Goal: Task Accomplishment & Management: Use online tool/utility

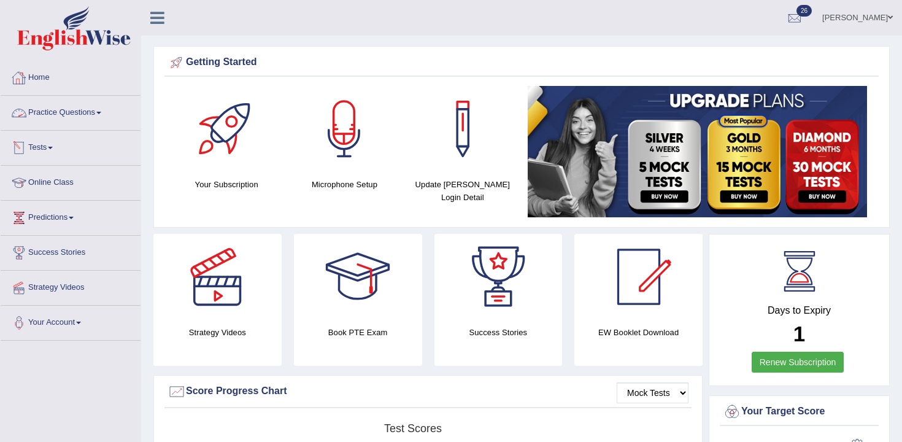
click at [44, 145] on link "Tests" at bounding box center [71, 146] width 140 height 31
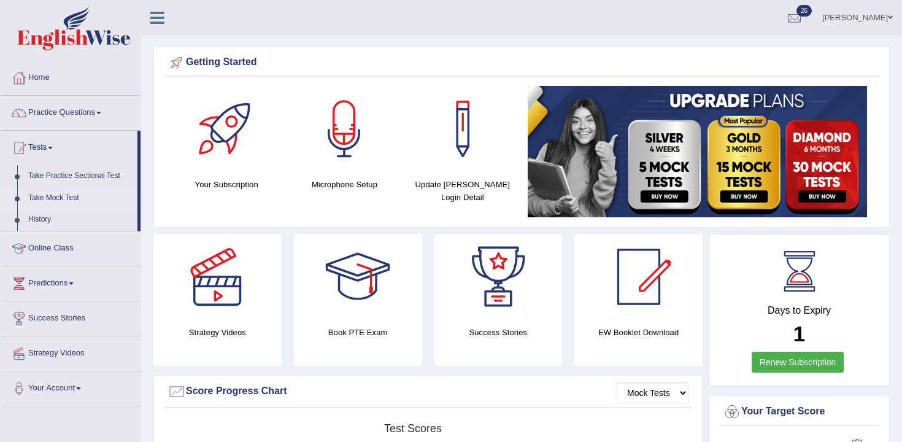
click at [70, 201] on link "Take Mock Test" at bounding box center [80, 198] width 115 height 22
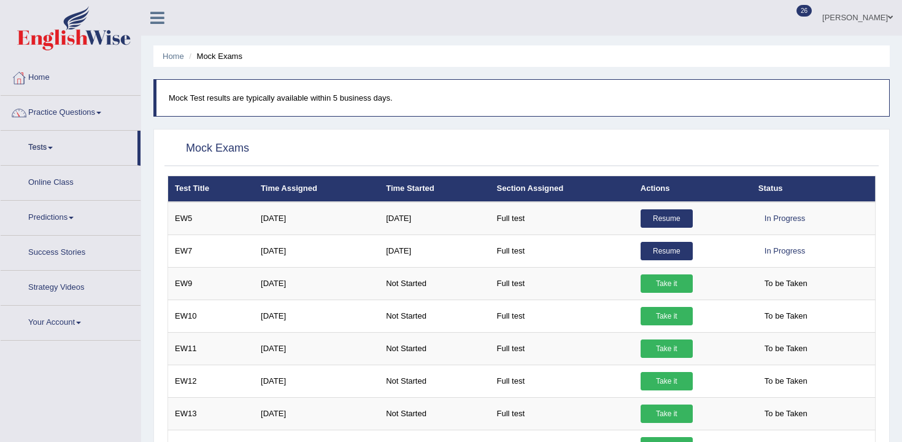
click at [59, 115] on link "Practice Questions" at bounding box center [71, 111] width 140 height 31
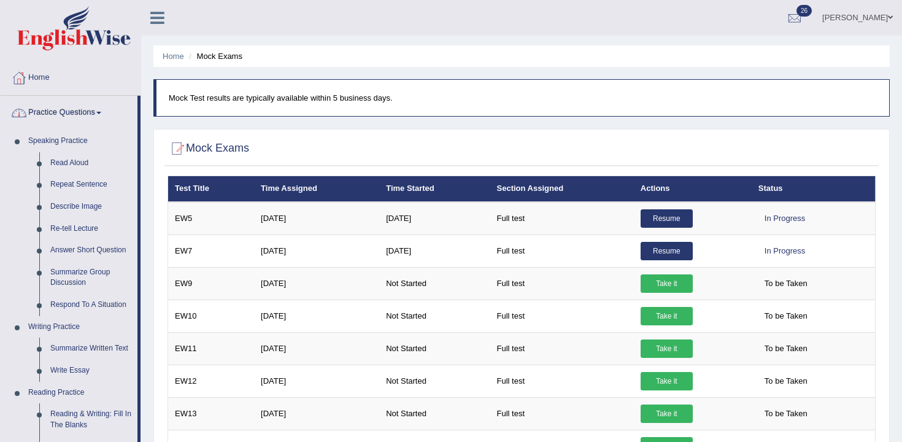
click at [82, 118] on link "Practice Questions" at bounding box center [69, 111] width 137 height 31
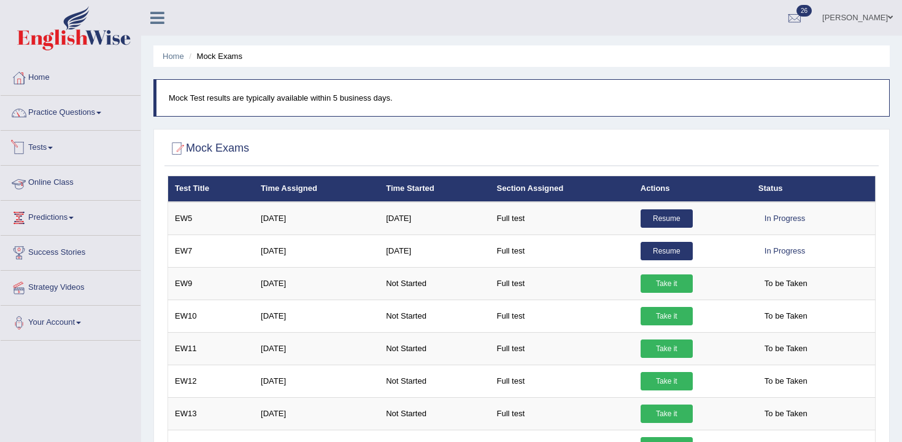
click at [61, 155] on link "Tests" at bounding box center [71, 146] width 140 height 31
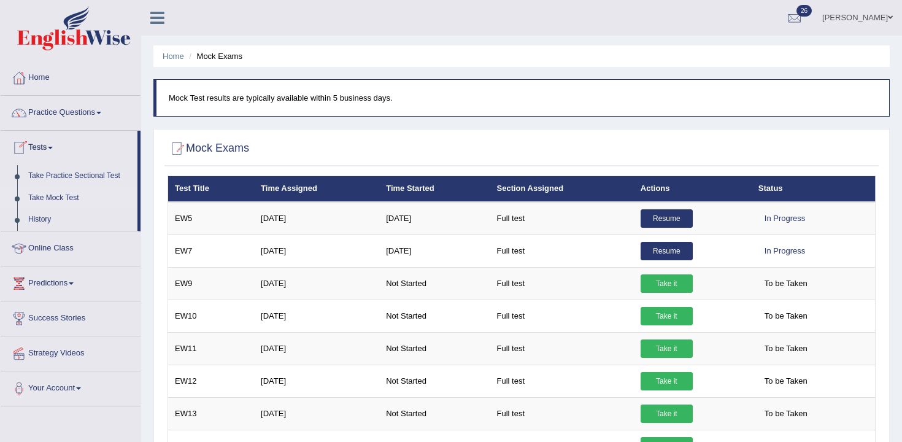
click at [75, 200] on link "Take Mock Test" at bounding box center [80, 198] width 115 height 22
click at [83, 171] on link "Take Practice Sectional Test" at bounding box center [80, 176] width 115 height 22
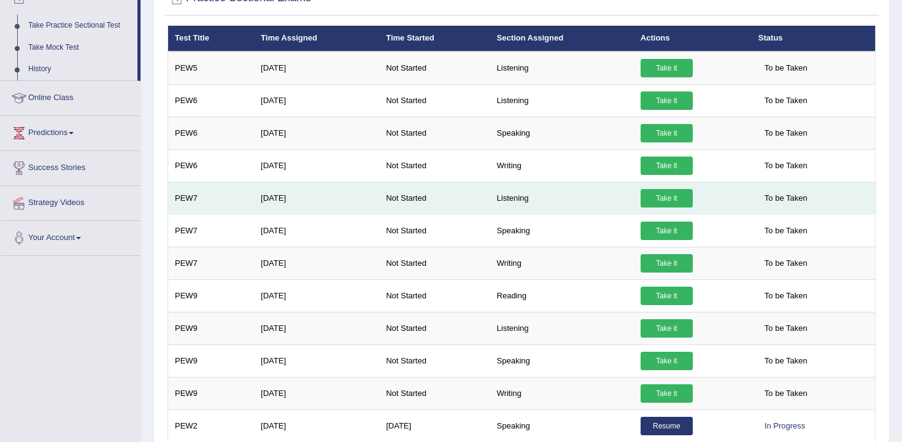
scroll to position [155, 0]
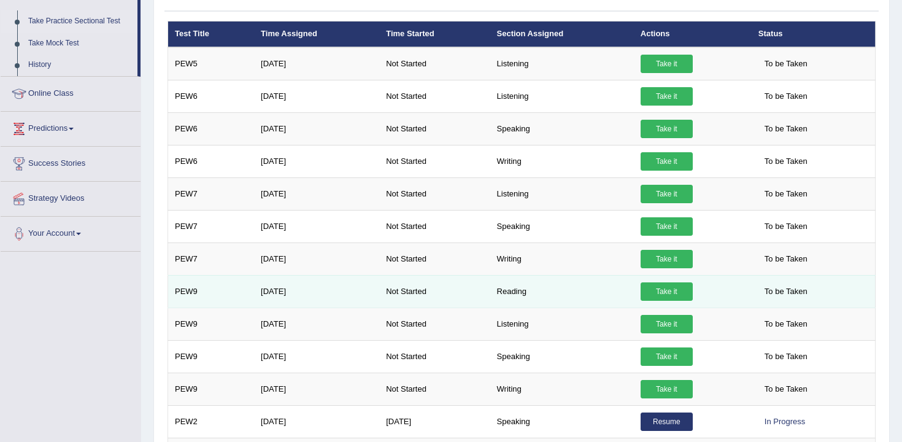
click at [677, 295] on link "Take it" at bounding box center [667, 291] width 52 height 18
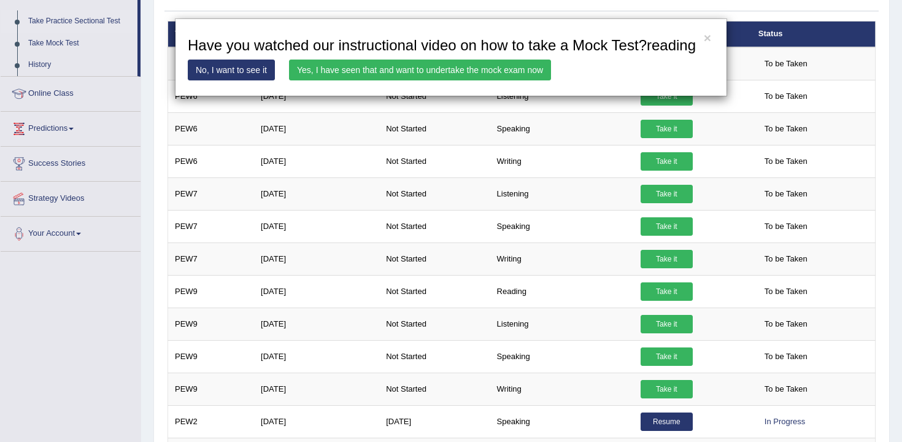
click at [466, 80] on link "Yes, I have seen that and want to undertake the mock exam now" at bounding box center [420, 70] width 262 height 21
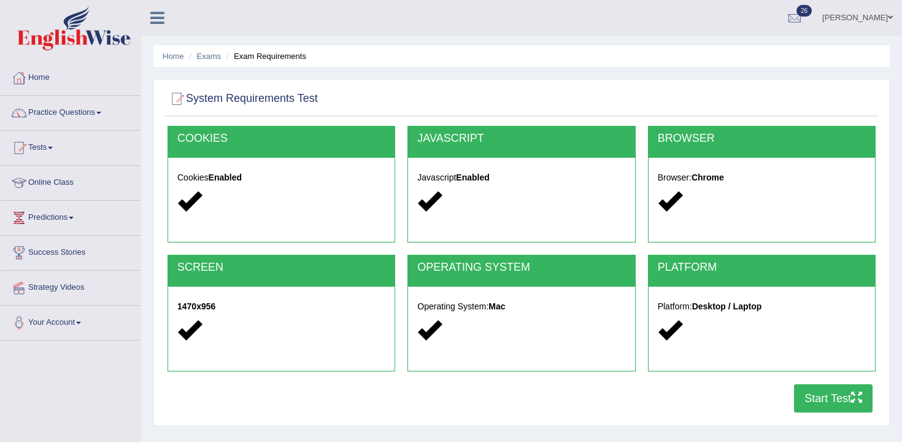
click at [828, 407] on button "Start Test" at bounding box center [833, 398] width 79 height 28
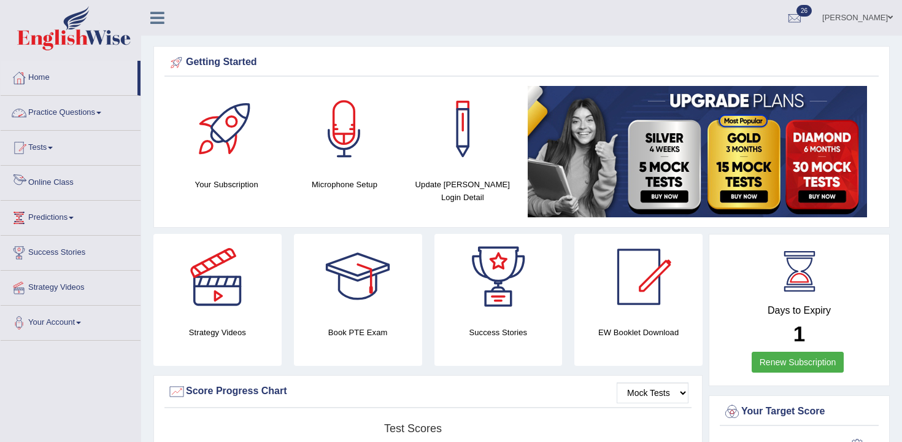
click at [64, 148] on link "Tests" at bounding box center [71, 146] width 140 height 31
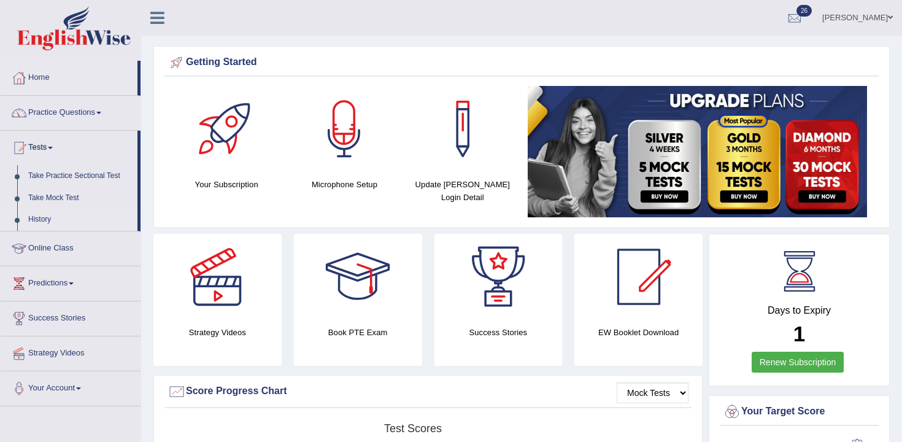
click at [33, 218] on link "History" at bounding box center [80, 220] width 115 height 22
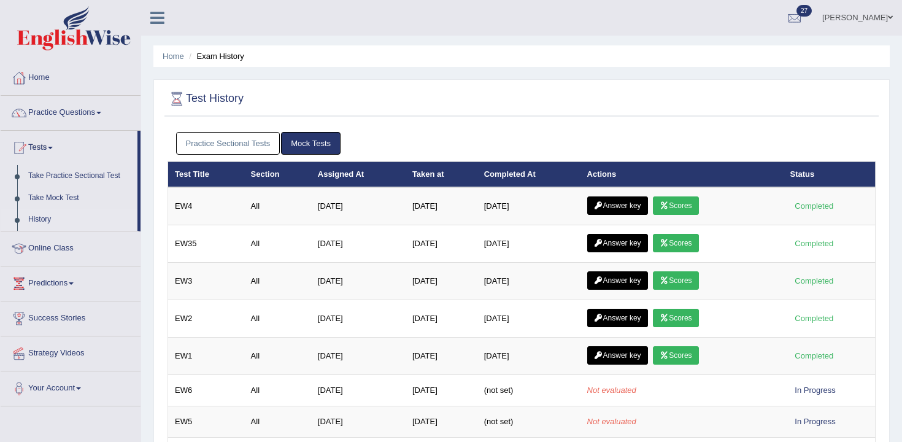
click at [244, 151] on link "Practice Sectional Tests" at bounding box center [228, 143] width 104 height 23
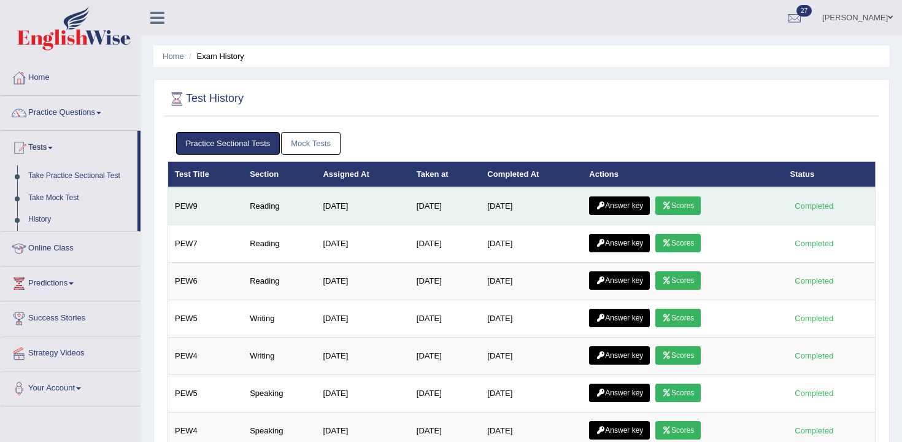
click at [668, 207] on link "Scores" at bounding box center [677, 205] width 45 height 18
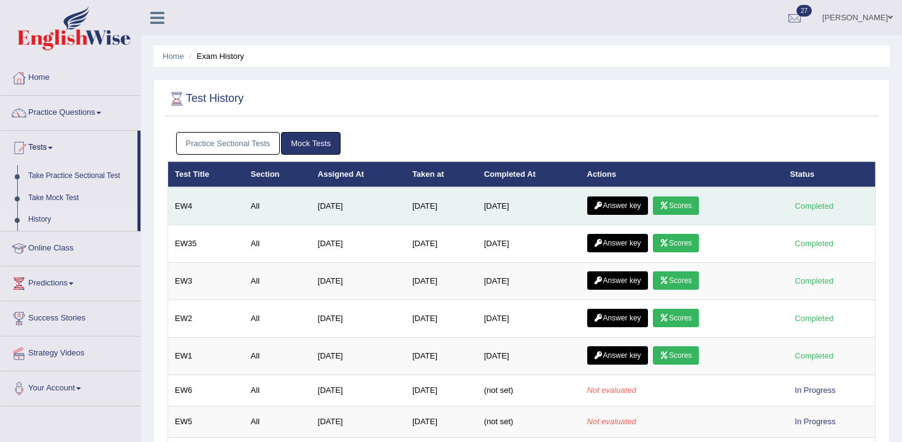
click at [618, 209] on link "Answer key" at bounding box center [617, 205] width 61 height 18
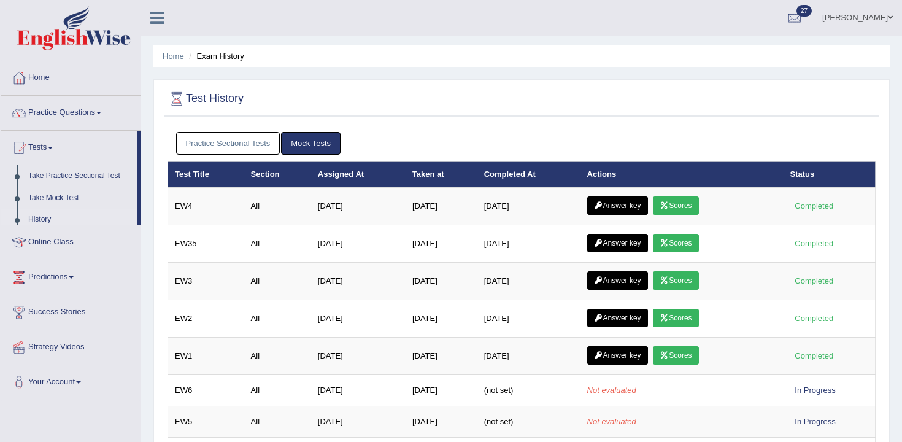
click at [226, 142] on link "Practice Sectional Tests" at bounding box center [228, 143] width 104 height 23
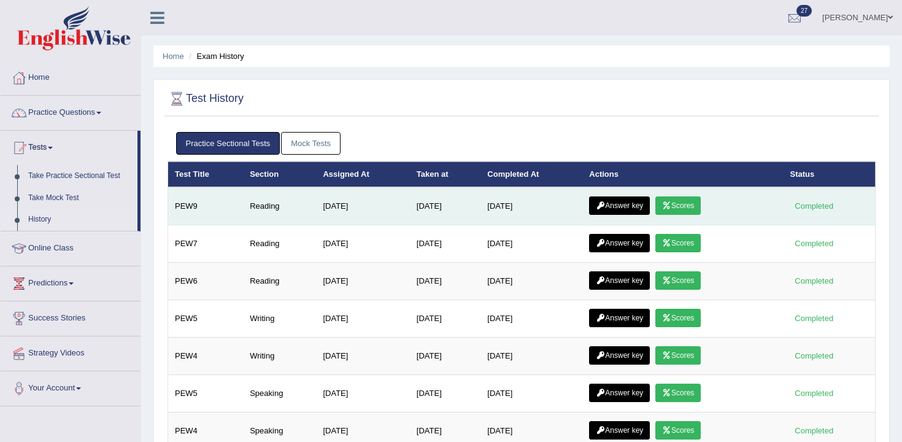
click at [610, 204] on link "Answer key" at bounding box center [619, 205] width 61 height 18
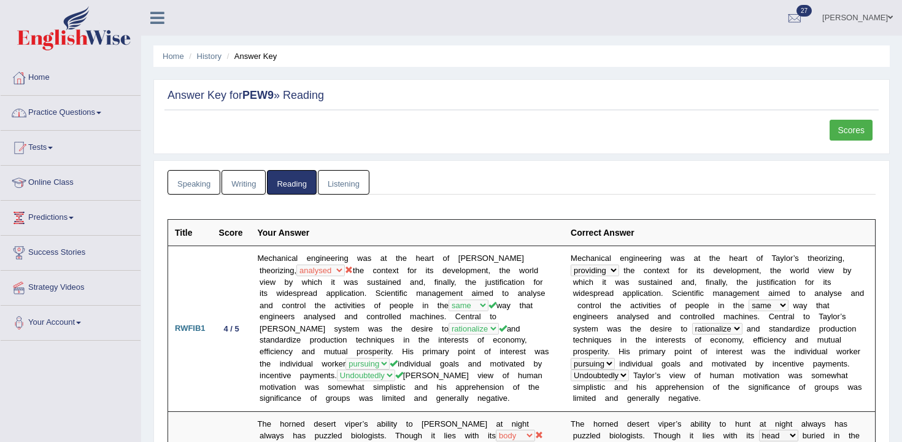
click at [96, 118] on link "Practice Questions" at bounding box center [71, 111] width 140 height 31
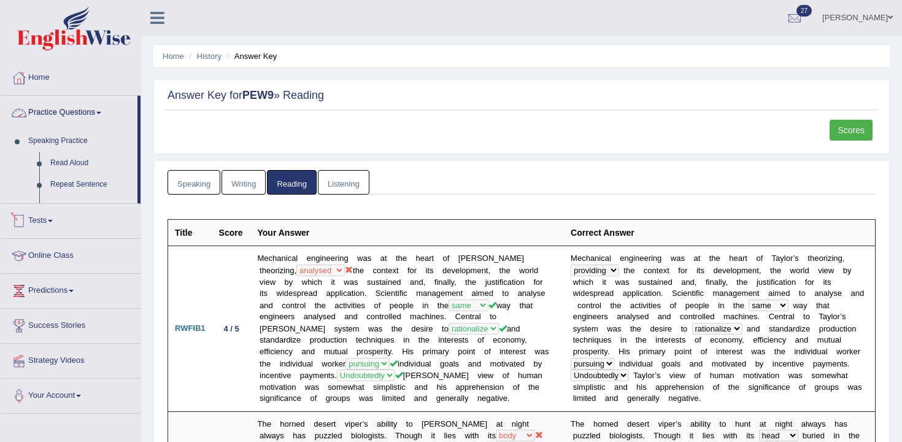
click at [87, 116] on link "Practice Questions" at bounding box center [69, 111] width 137 height 31
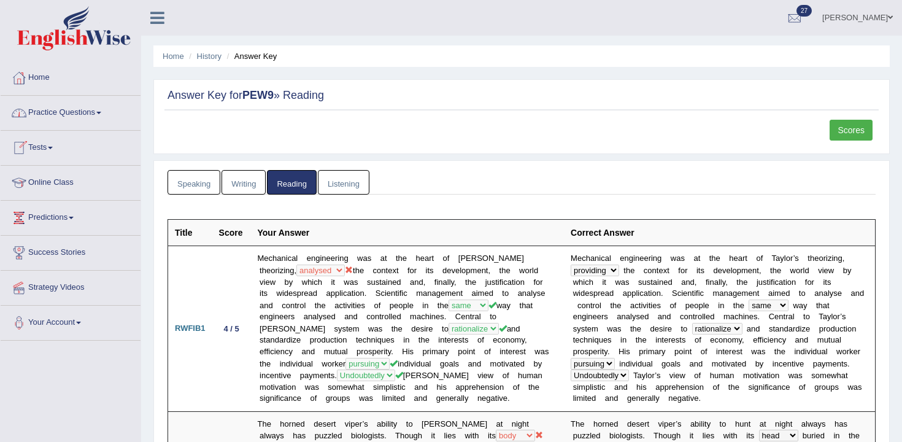
click at [56, 150] on link "Tests" at bounding box center [71, 146] width 140 height 31
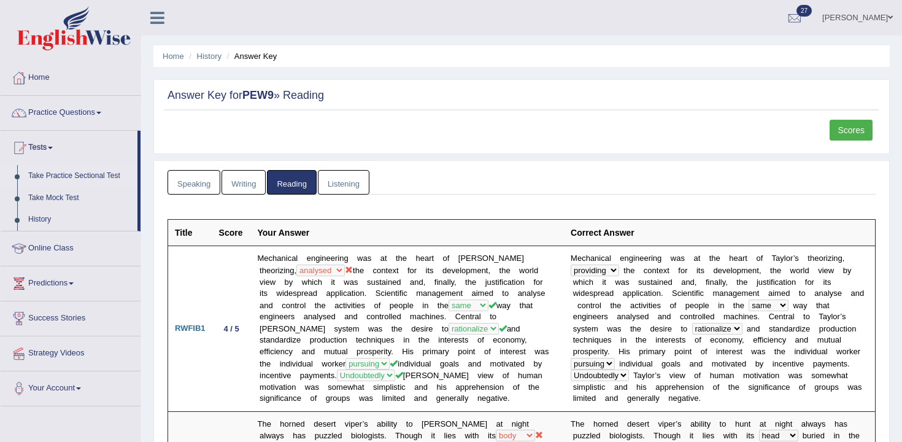
click at [75, 182] on link "Take Practice Sectional Test" at bounding box center [80, 176] width 115 height 22
